Goal: Use online tool/utility: Use online tool/utility

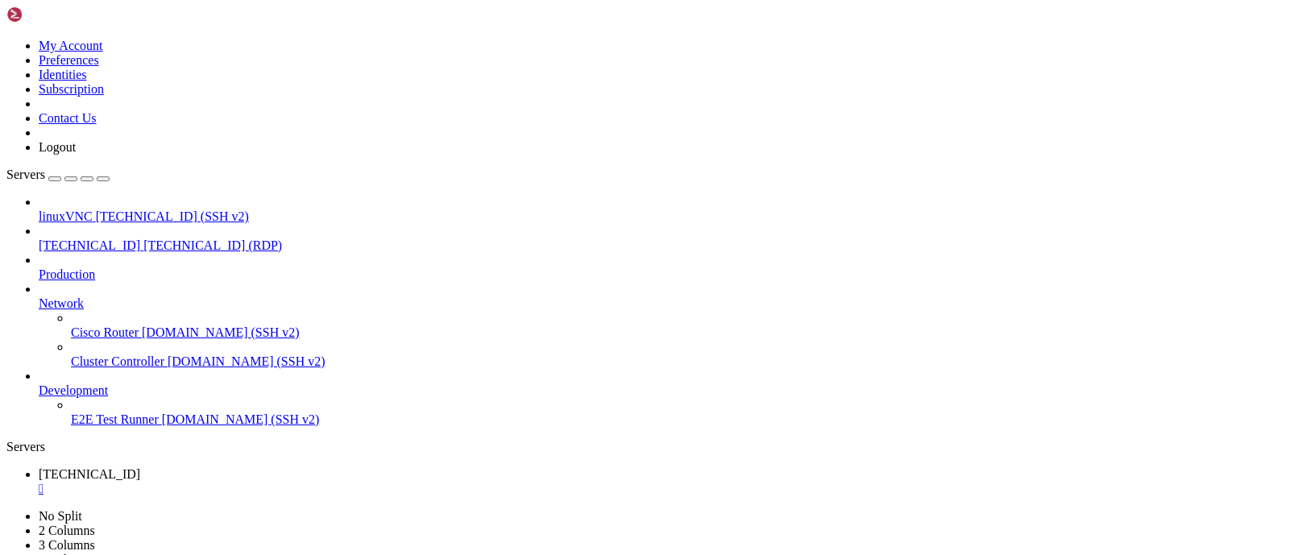
drag, startPoint x: 1083, startPoint y: 1015, endPoint x: 1089, endPoint y: 1052, distance: 37.5
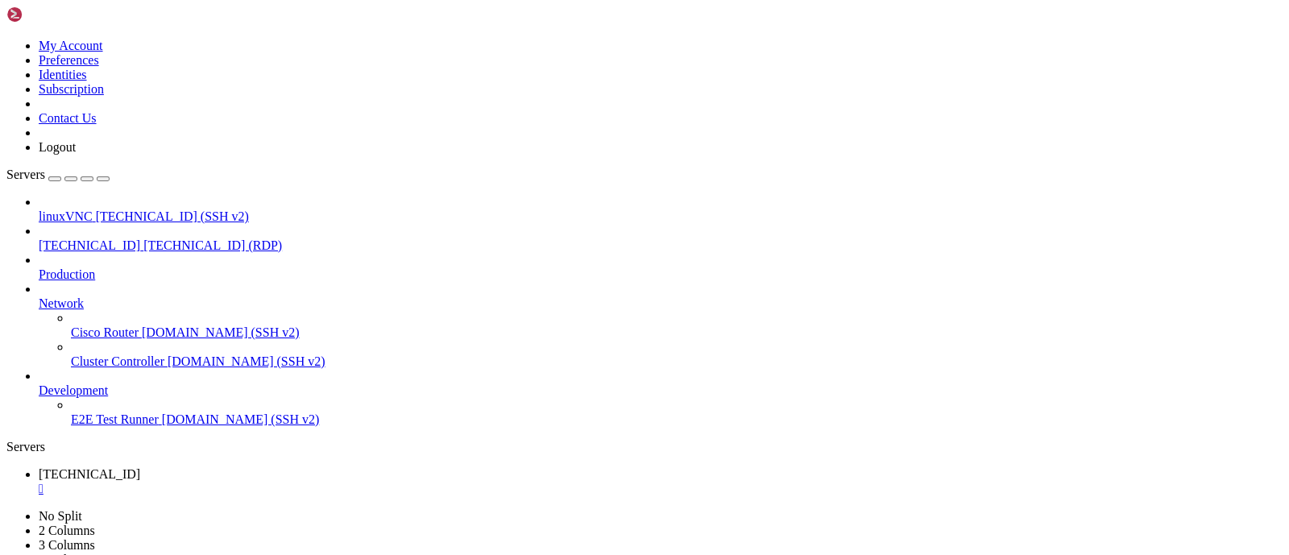
drag, startPoint x: 833, startPoint y: 774, endPoint x: 888, endPoint y: 762, distance: 55.9
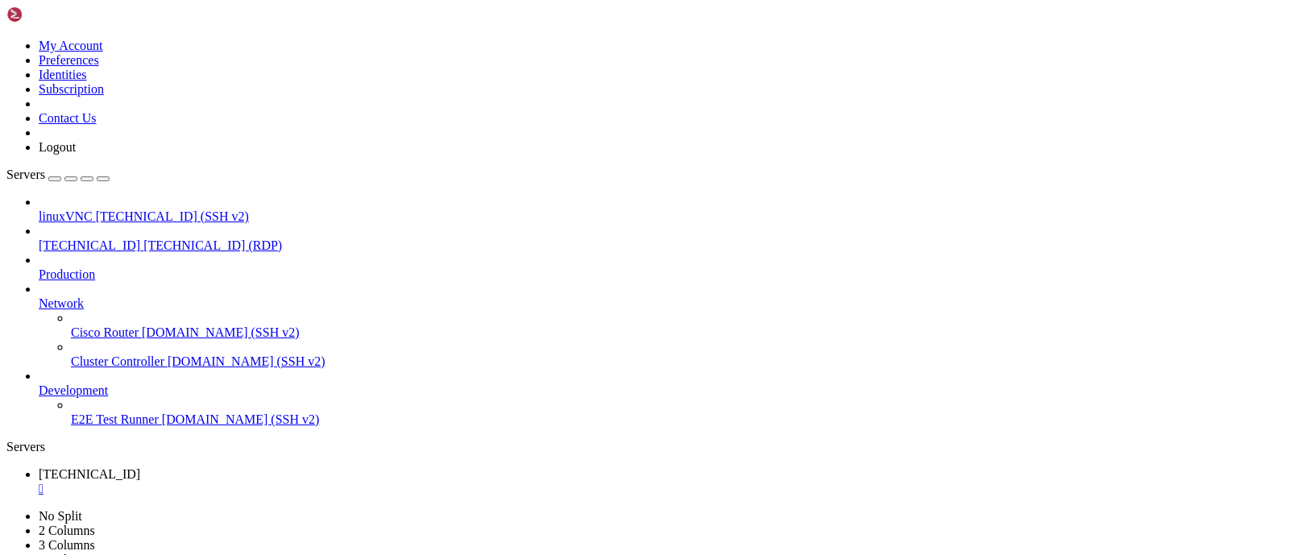
drag, startPoint x: 1088, startPoint y: 1044, endPoint x: 1093, endPoint y: 1080, distance: 35.8
drag, startPoint x: 1087, startPoint y: 1032, endPoint x: 1084, endPoint y: 1076, distance: 43.6
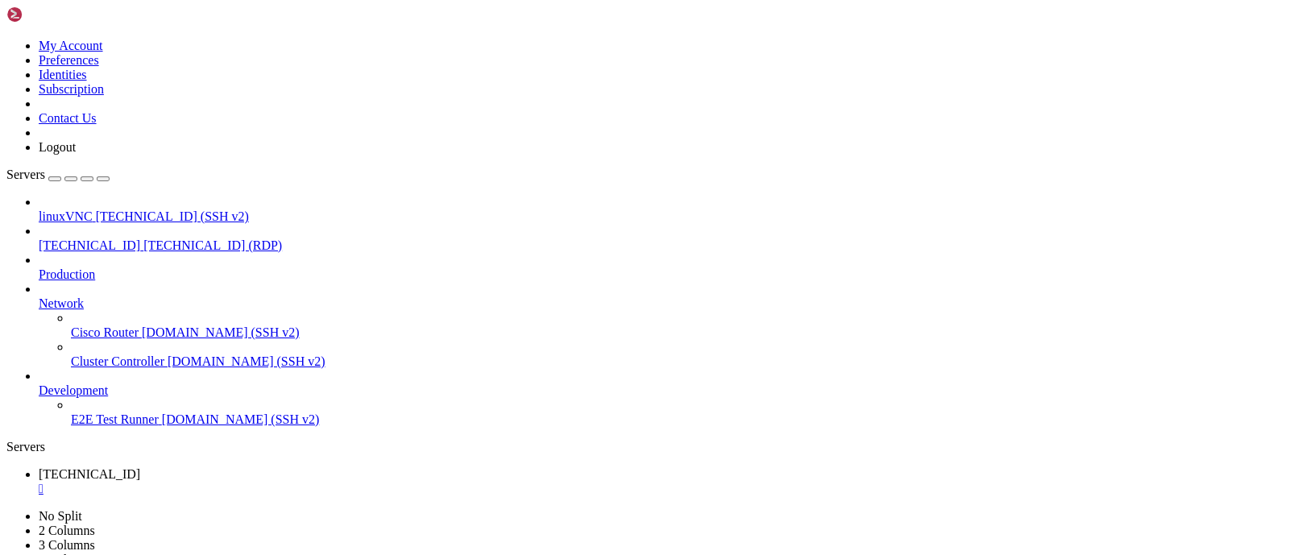
drag, startPoint x: 359, startPoint y: 1072, endPoint x: 297, endPoint y: 1100, distance: 68.2
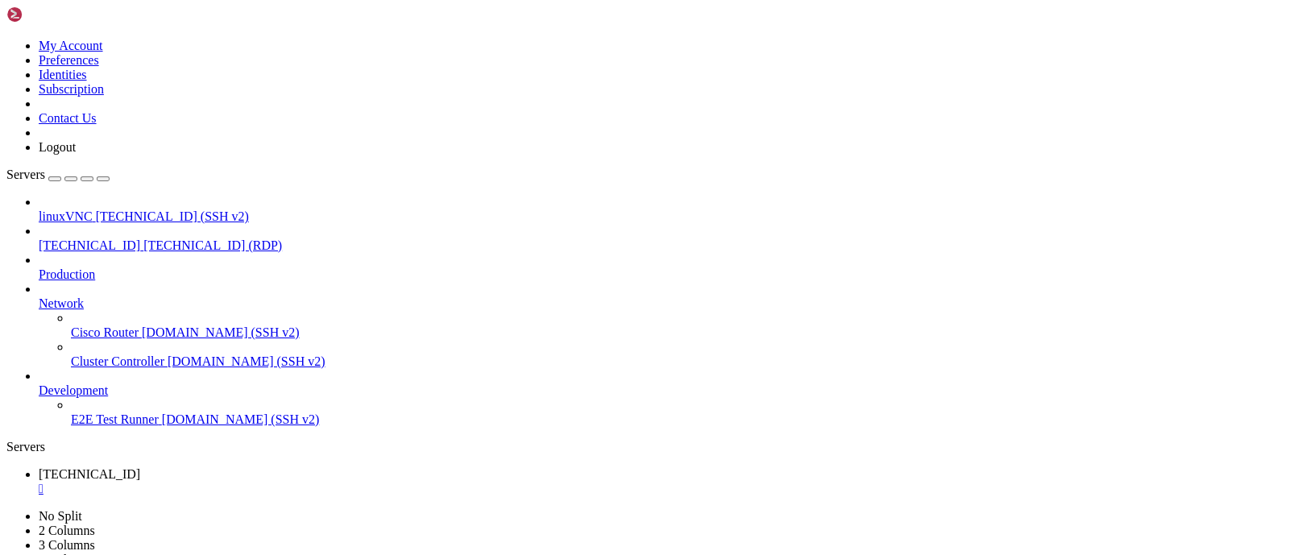
drag, startPoint x: 1088, startPoint y: 1003, endPoint x: 1086, endPoint y: 1026, distance: 22.6
